Goal: Find specific page/section: Find specific page/section

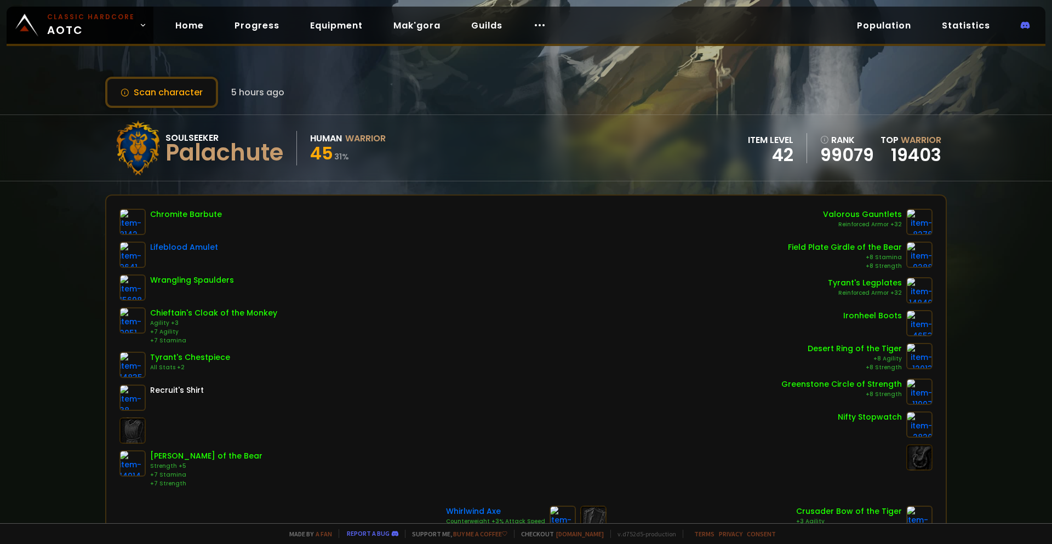
scroll to position [55, 0]
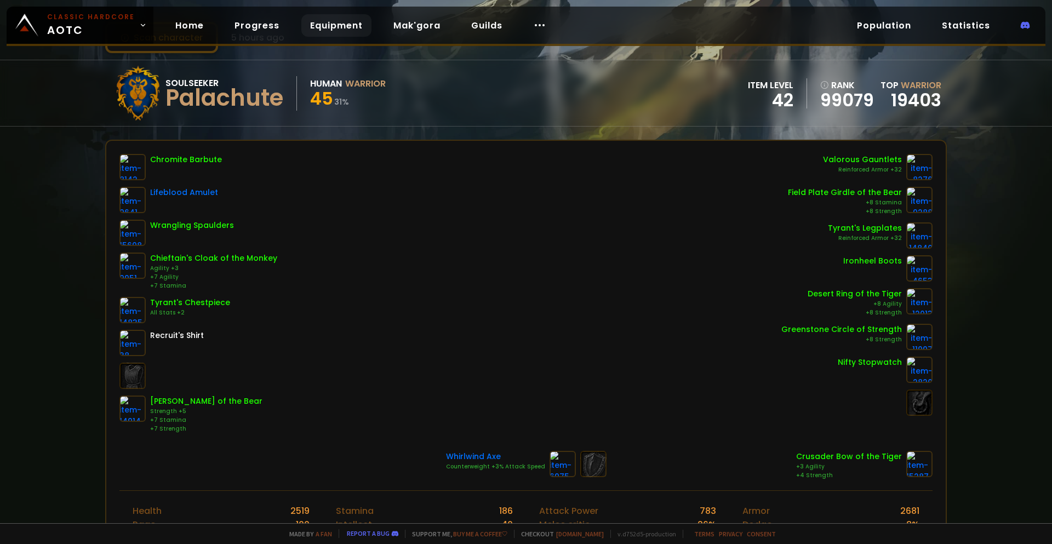
click at [347, 31] on link "Equipment" at bounding box center [336, 25] width 70 height 22
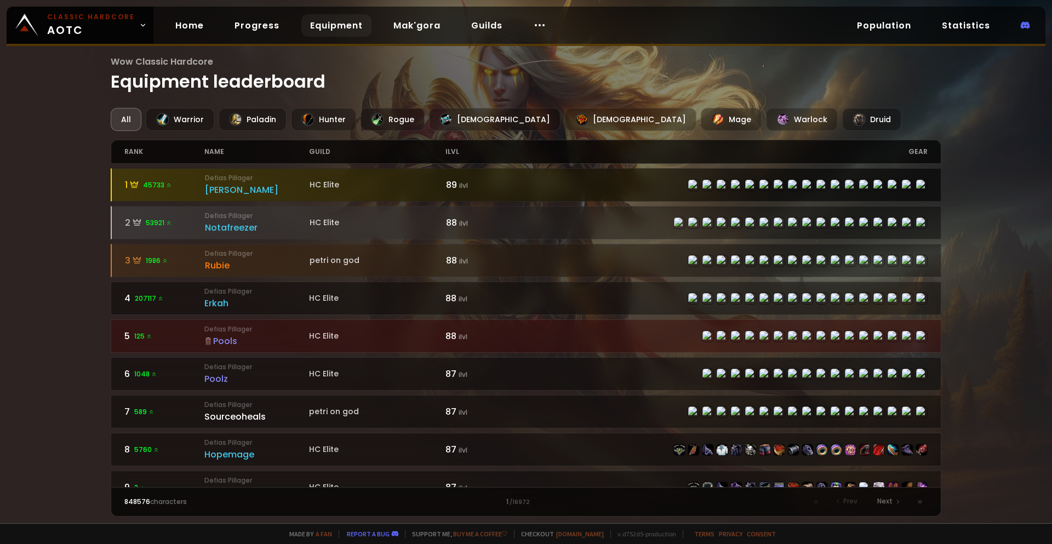
click at [182, 185] on div "1 45733" at bounding box center [165, 185] width 81 height 14
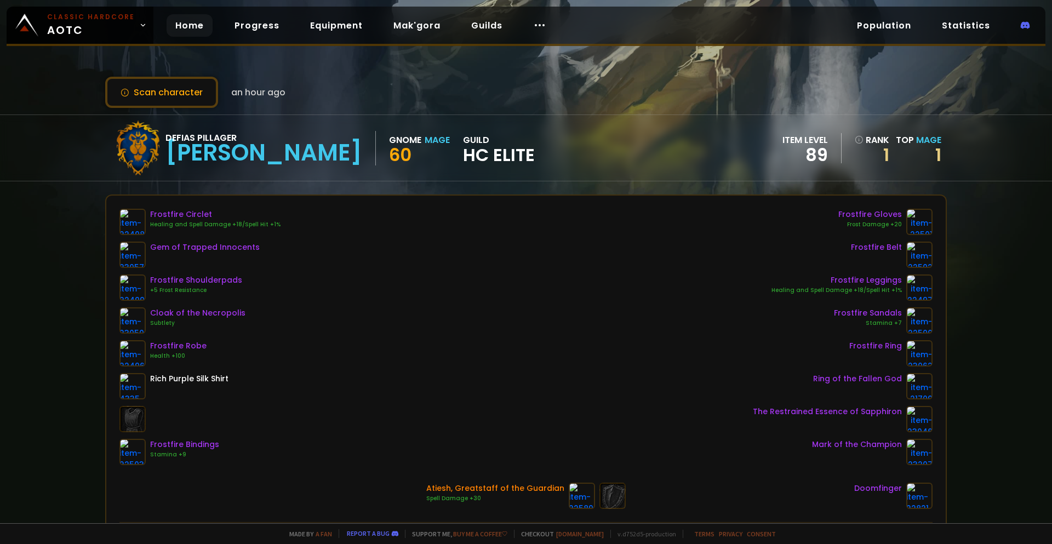
click at [186, 22] on link "Home" at bounding box center [190, 25] width 46 height 22
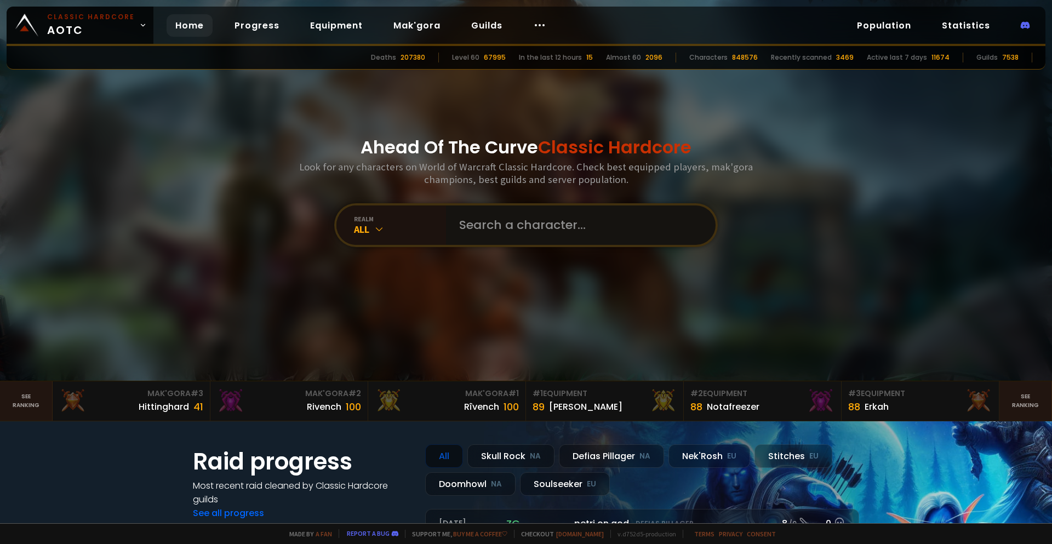
click at [491, 217] on input "text" at bounding box center [577, 224] width 250 height 39
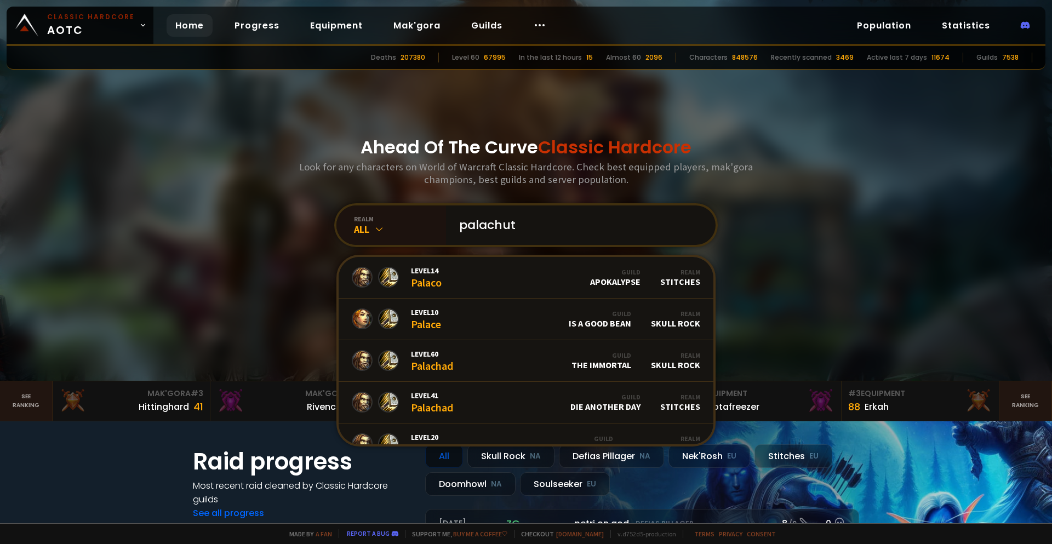
type input "palachute"
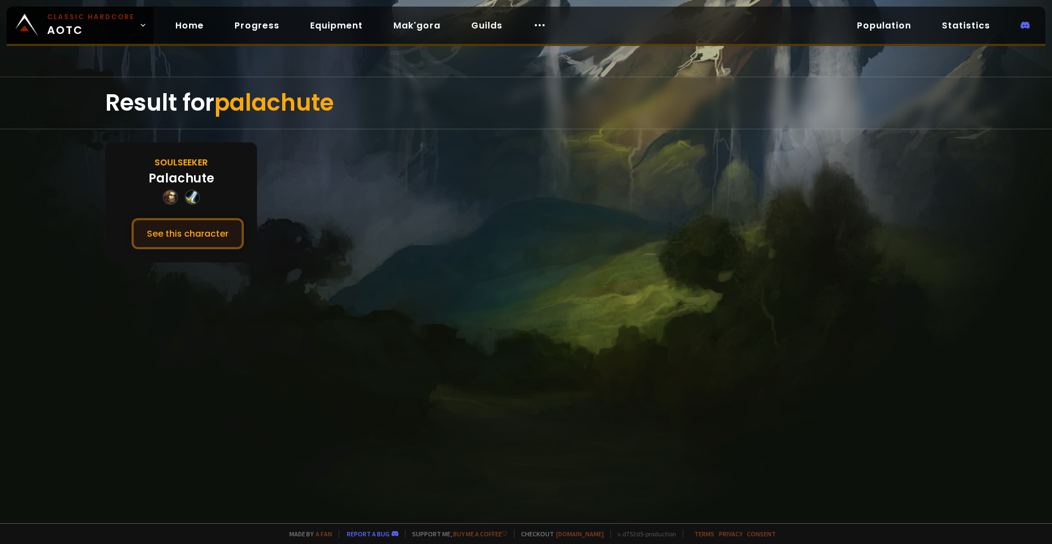
click at [206, 229] on button "See this character" at bounding box center [187, 233] width 112 height 31
